Goal: Navigation & Orientation: Find specific page/section

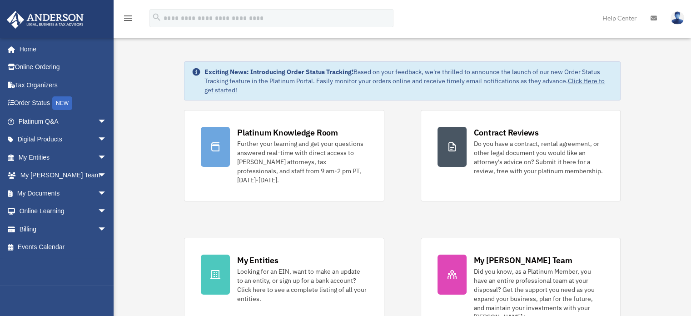
click at [100, 185] on span "arrow_drop_down" at bounding box center [107, 193] width 18 height 19
click at [45, 207] on link "Box" at bounding box center [67, 211] width 108 height 18
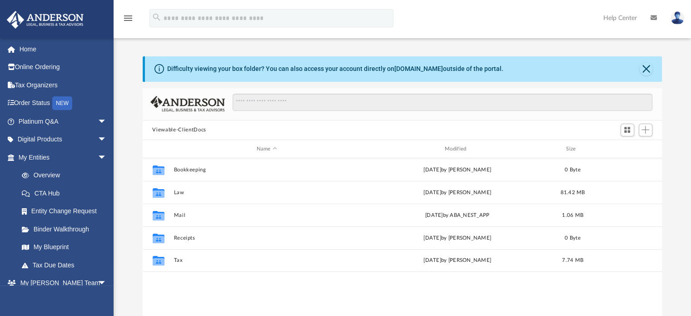
scroll to position [200, 513]
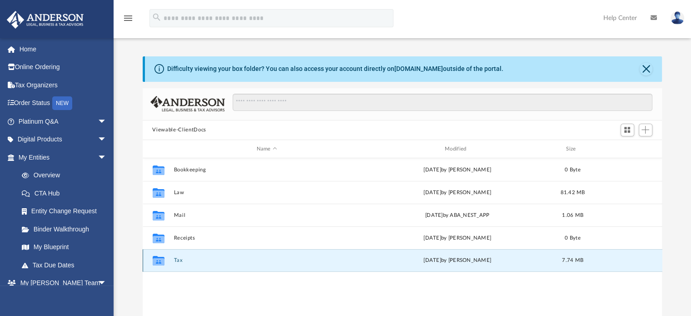
click at [178, 259] on button "Tax" at bounding box center [267, 261] width 186 height 6
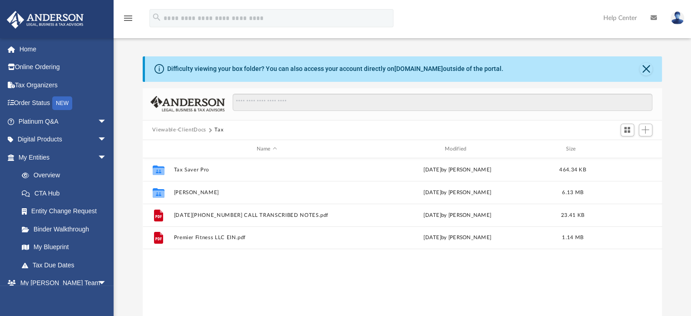
click at [190, 128] on button "Viewable-ClientDocs" at bounding box center [179, 130] width 54 height 8
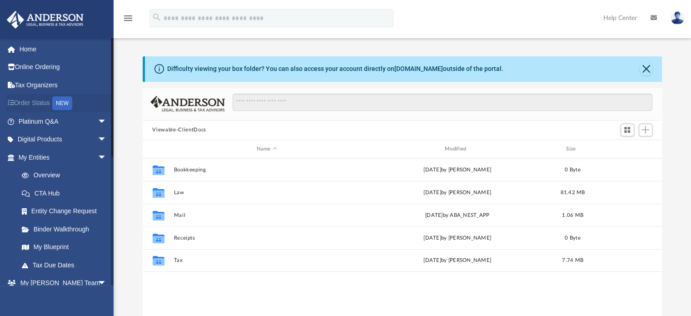
click at [43, 105] on link "Order Status NEW" at bounding box center [63, 103] width 114 height 19
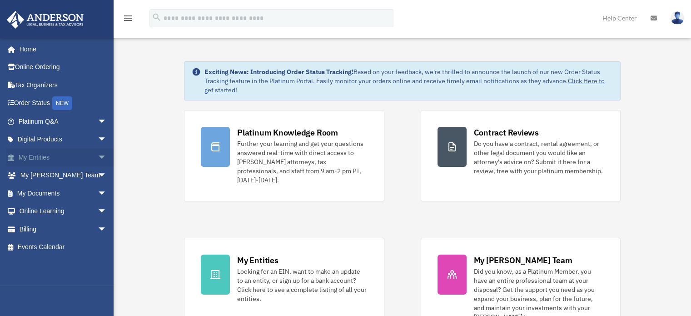
click at [98, 154] on span "arrow_drop_down" at bounding box center [107, 157] width 18 height 19
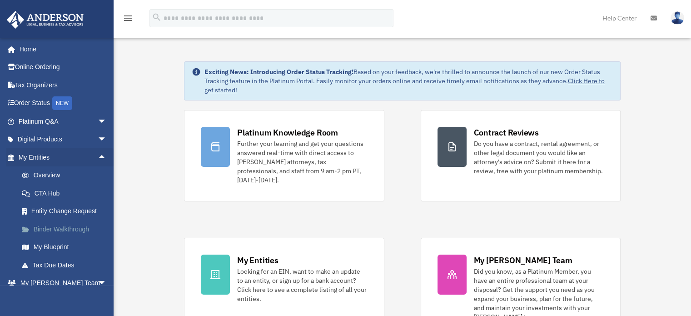
click at [65, 227] on link "Binder Walkthrough" at bounding box center [67, 229] width 108 height 18
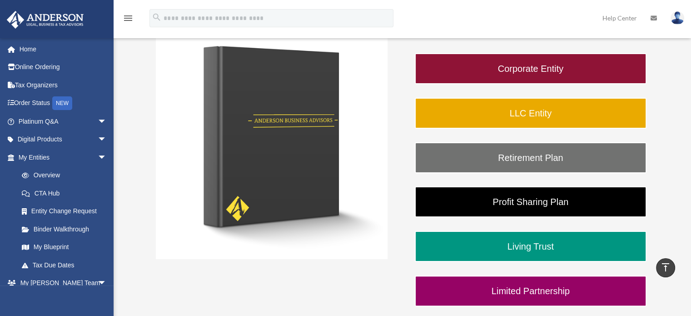
scroll to position [157, 0]
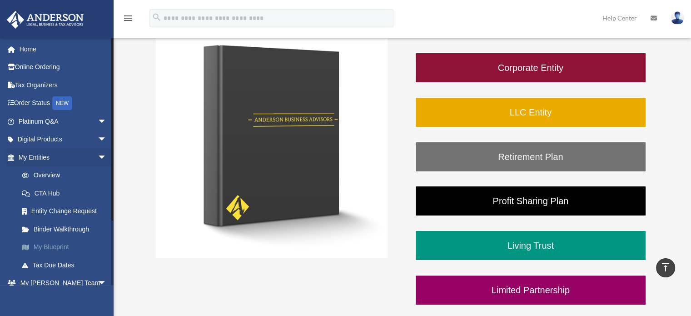
click at [57, 245] on link "My Blueprint" at bounding box center [67, 247] width 108 height 18
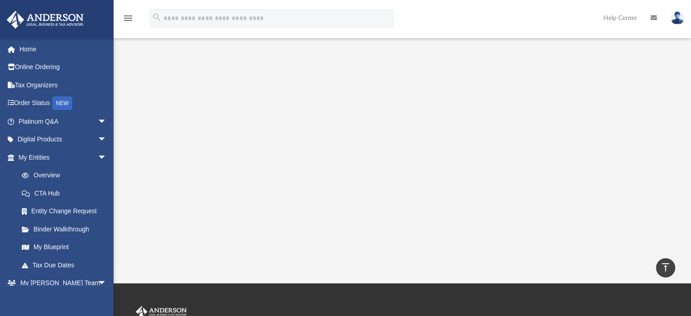
scroll to position [180, 0]
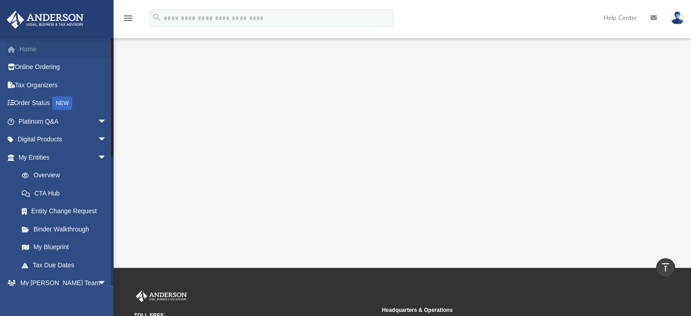
click at [26, 52] on link "Home" at bounding box center [63, 49] width 114 height 18
click at [98, 282] on span "arrow_drop_down" at bounding box center [107, 283] width 18 height 19
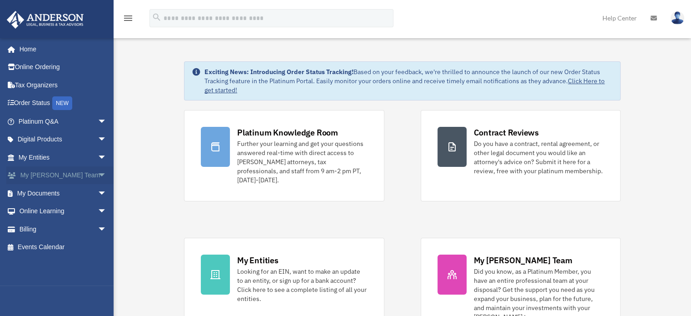
click at [98, 170] on span "arrow_drop_down" at bounding box center [107, 175] width 18 height 19
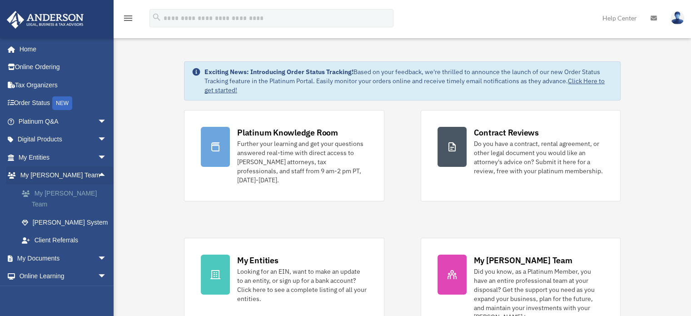
click at [70, 191] on link "My [PERSON_NAME] Team" at bounding box center [67, 198] width 108 height 29
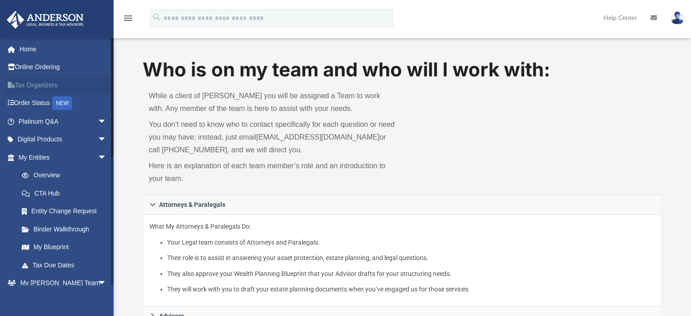
click at [47, 86] on link "Tax Organizers" at bounding box center [63, 85] width 114 height 18
